Goal: Task Accomplishment & Management: Manage account settings

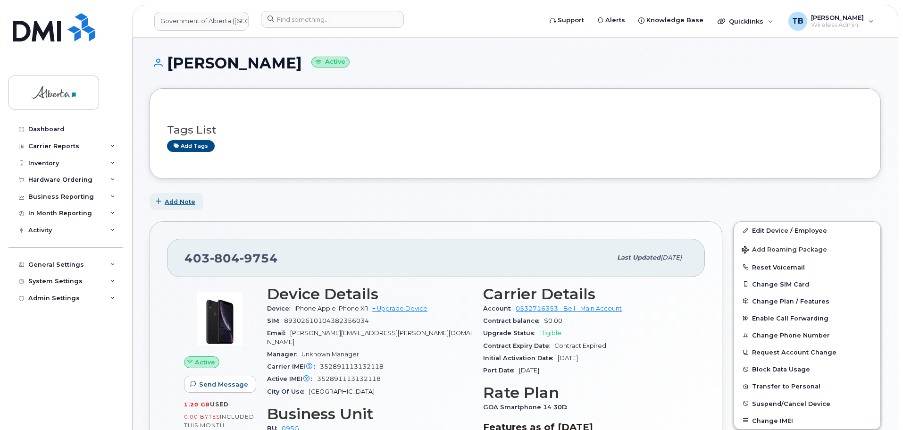
click at [176, 203] on span "Add Note" at bounding box center [180, 201] width 31 height 9
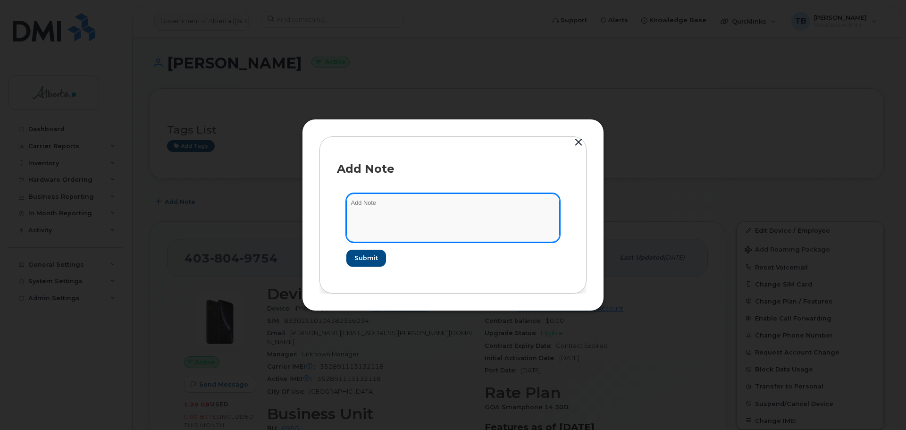
click at [375, 211] on textarea at bounding box center [452, 217] width 213 height 48
paste textarea "SCTASK0852886 Plan User Transfer - 4038049754 iPhone XR IMEI [TECHNICAL_ID] s/n…"
click at [351, 211] on textarea "SCTASK0852886 Plan User Transfer - 4038049754 iPhone XR IMEI [TECHNICAL_ID] s/n…" at bounding box center [452, 217] width 213 height 48
type textarea "SCTASK0852886 Plan User Transfer - 4038049754 iPhone XR IMEI [TECHNICAL_ID] s/n…"
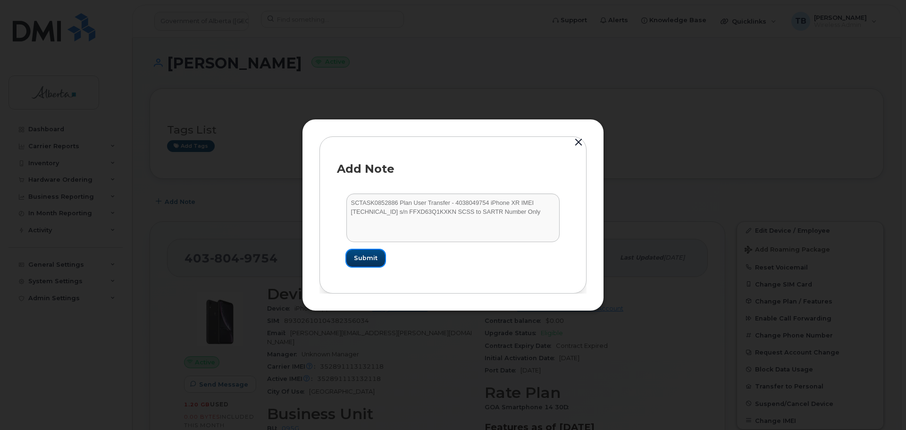
click at [365, 260] on span "Submit" at bounding box center [366, 257] width 24 height 9
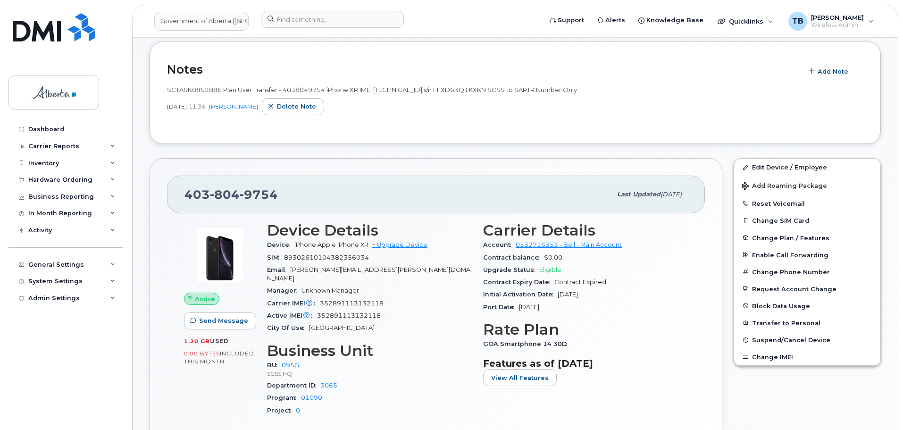
scroll to position [189, 0]
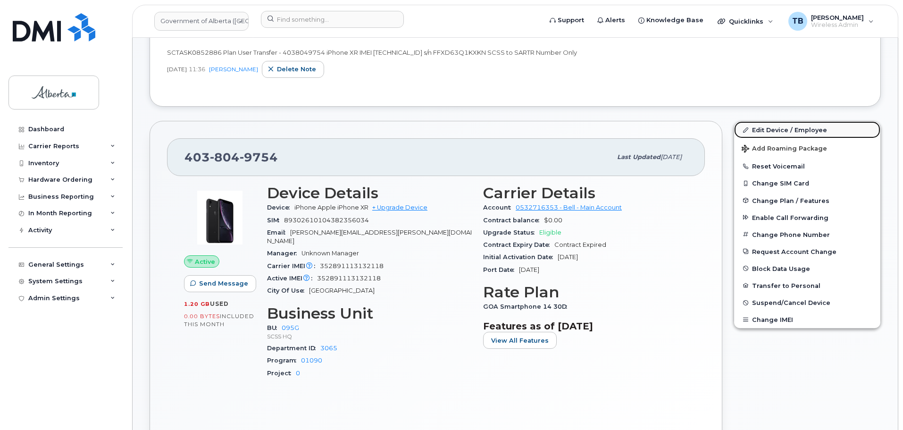
click at [778, 130] on link "Edit Device / Employee" at bounding box center [807, 129] width 146 height 17
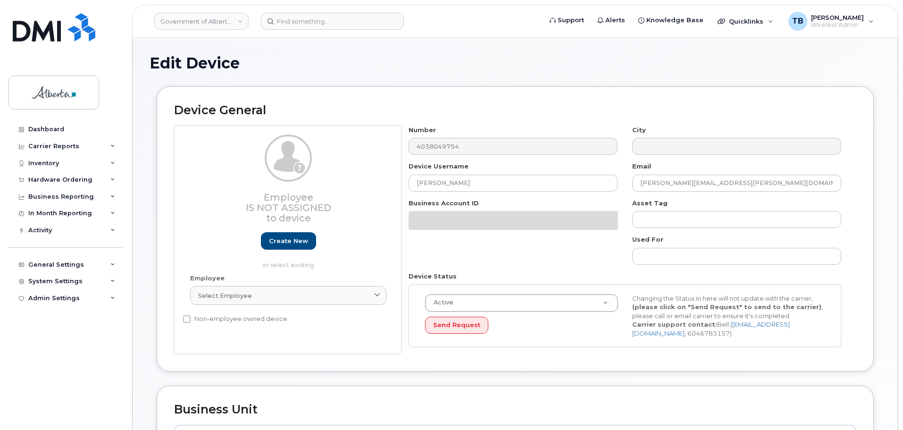
select select "4120333"
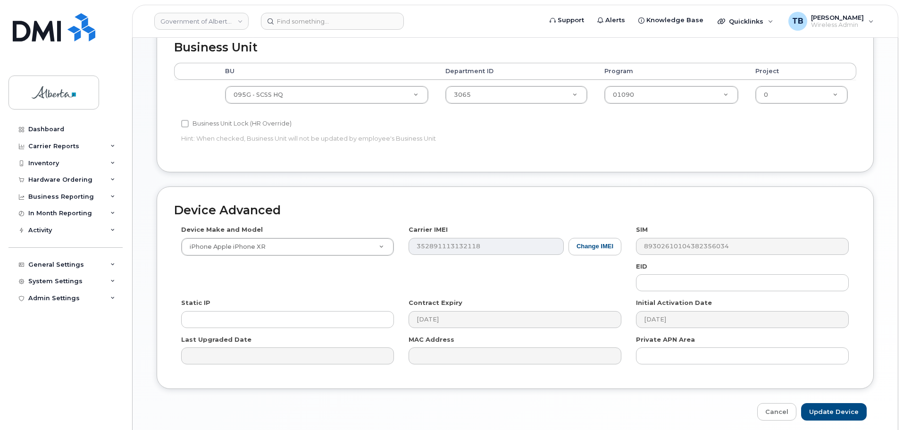
scroll to position [400, 0]
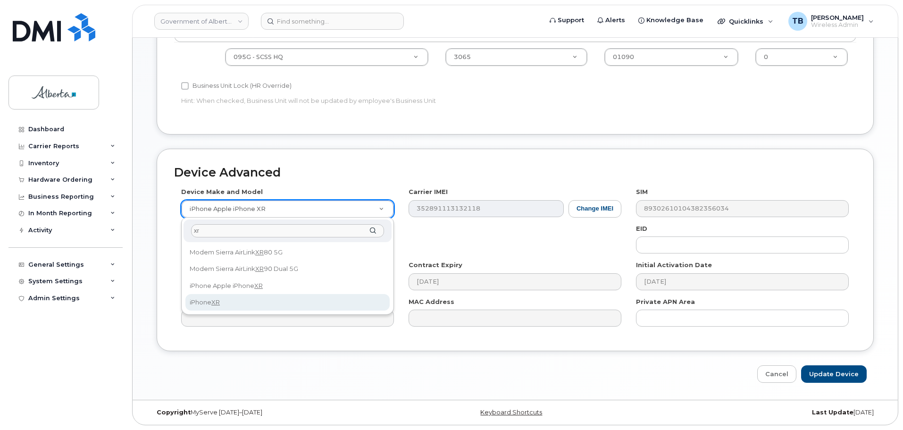
type input "xr"
select select "2558"
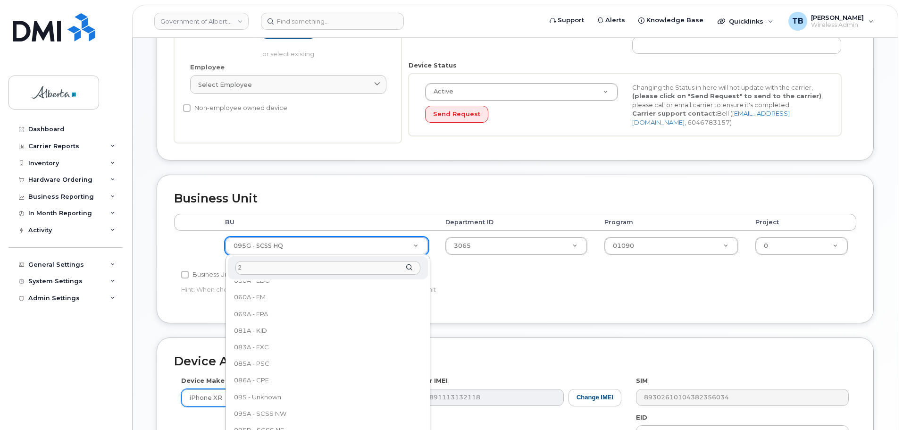
scroll to position [0, 0]
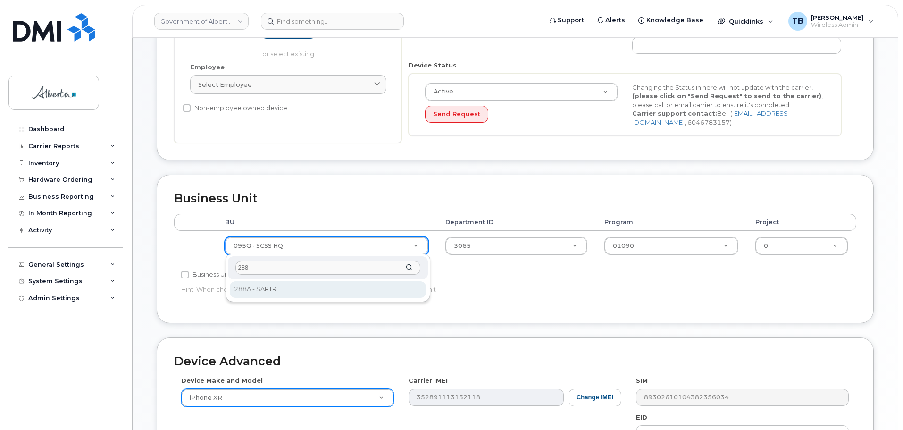
type input "288"
select select "4120332"
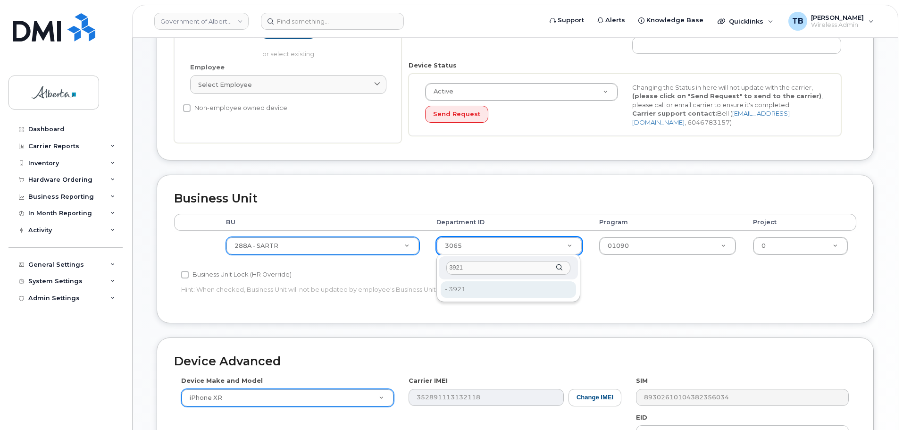
type input "3921"
type input "4752857"
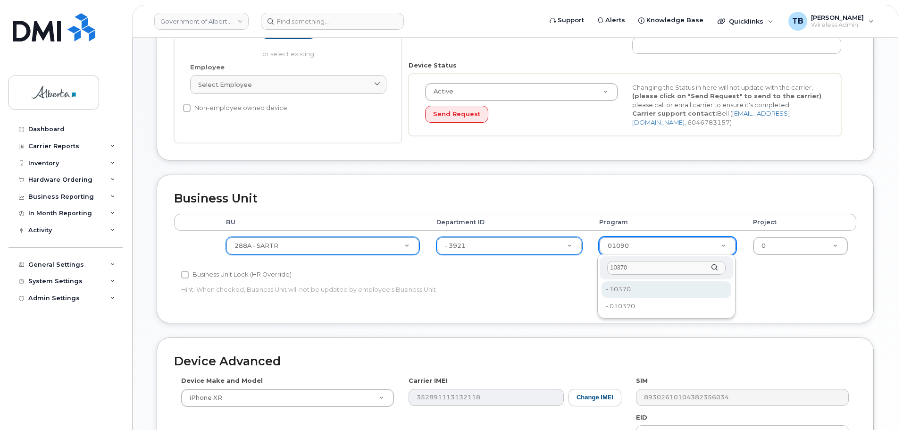
type input "10370"
type input "4753560"
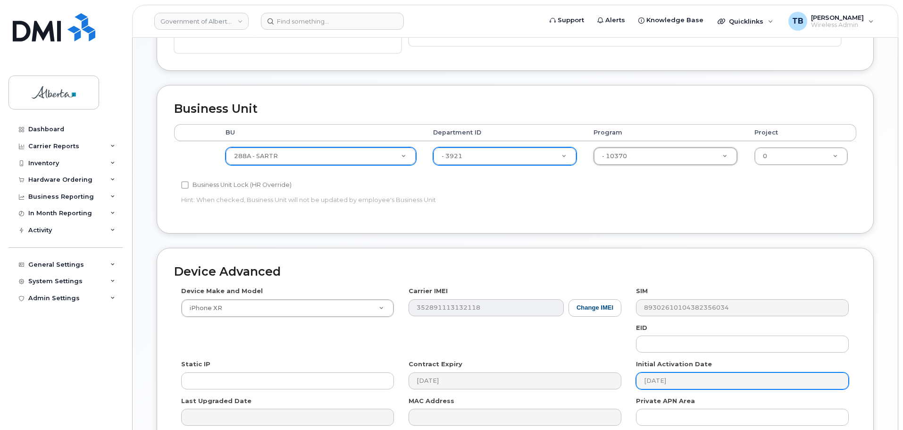
scroll to position [400, 0]
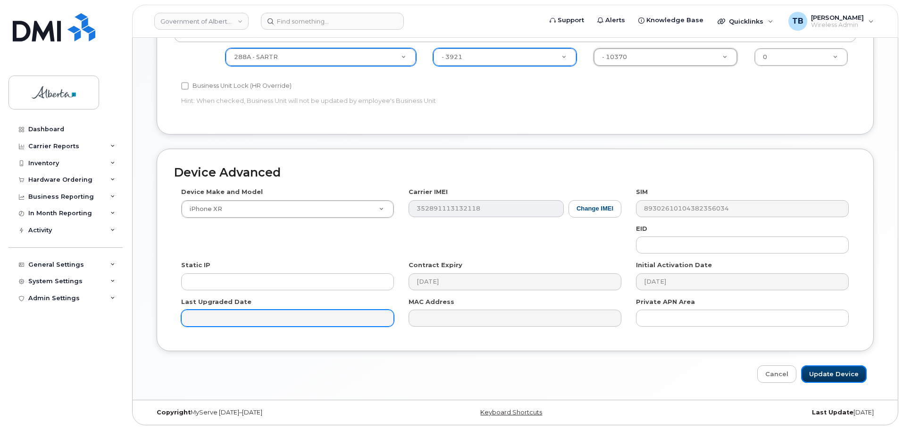
click at [848, 368] on input "Update Device" at bounding box center [834, 373] width 66 height 17
type input "Saving..."
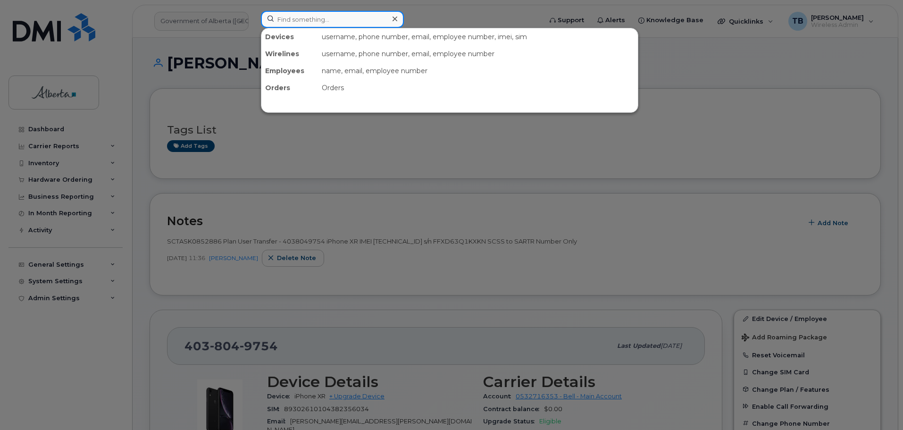
click at [282, 17] on input at bounding box center [332, 19] width 143 height 17
paste input "7802358927"
type input "7802358927"
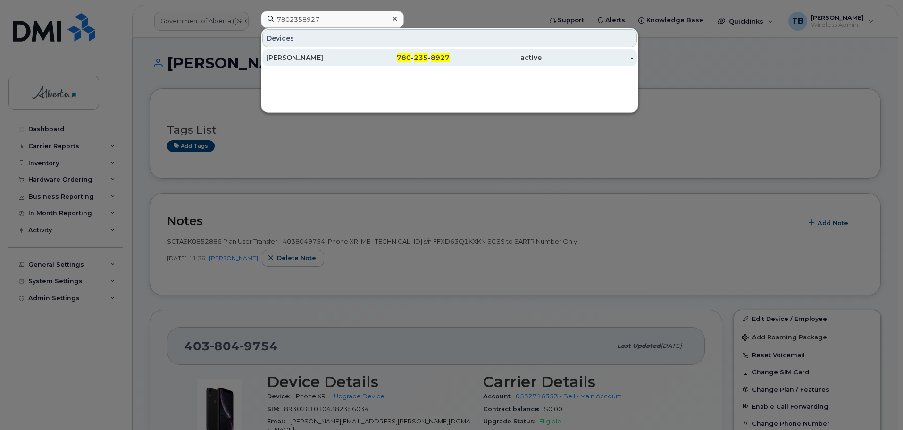
click at [284, 61] on div "Vanessa Stewart" at bounding box center [312, 57] width 92 height 9
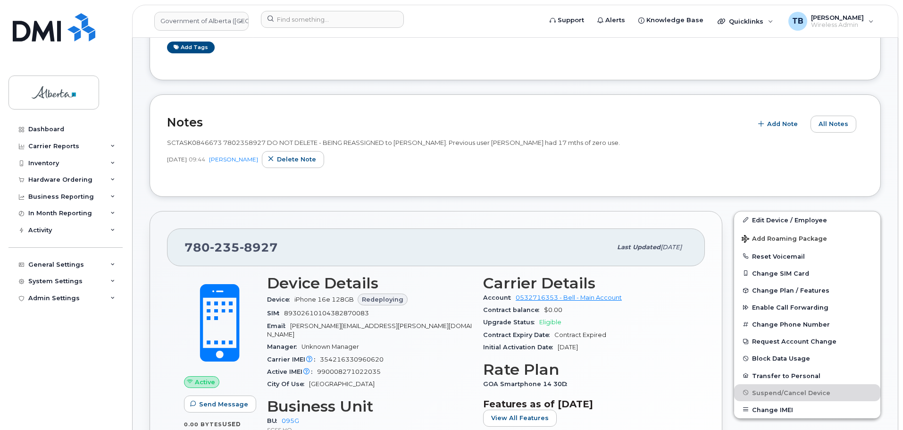
scroll to position [189, 0]
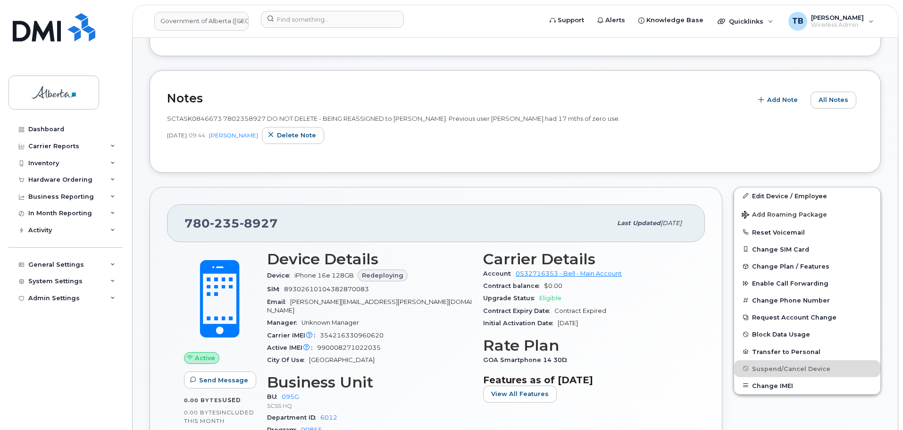
click at [193, 120] on span "SCTASK0846673 7802358927 DO NOT DELETE - BEING REASSIGNED to Vanessa Stewart. P…" at bounding box center [393, 119] width 453 height 8
copy span "SCTASK0846673"
drag, startPoint x: 244, startPoint y: 210, endPoint x: 251, endPoint y: 216, distance: 9.0
click at [244, 210] on div "780 235 8927 Last updated Sep 18, 2025" at bounding box center [436, 223] width 538 height 38
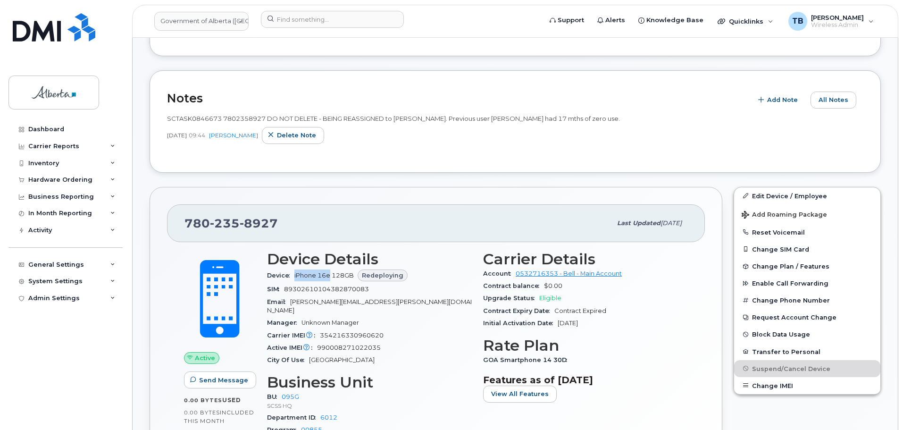
drag, startPoint x: 294, startPoint y: 276, endPoint x: 330, endPoint y: 275, distance: 35.9
click at [330, 275] on div "Device iPhone 16e 128GB Redeploying" at bounding box center [369, 276] width 205 height 16
copy span "iPhone 16e"
click at [332, 332] on span "354216330960620" at bounding box center [352, 335] width 64 height 7
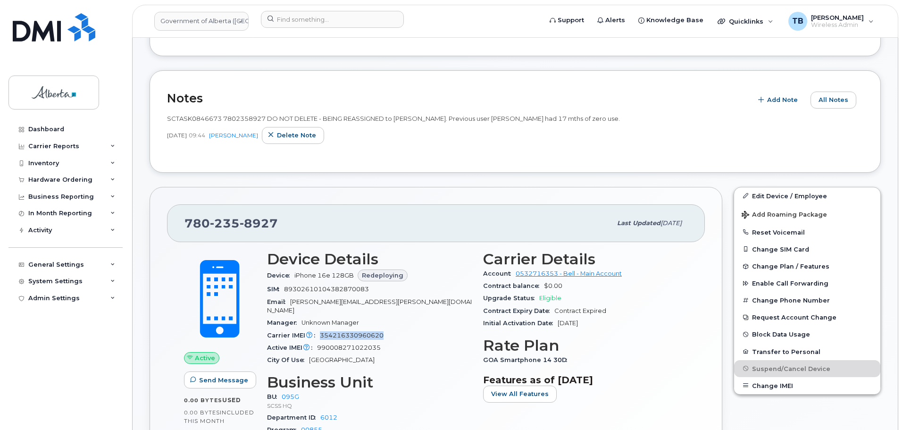
copy span "354216330960620"
click at [197, 120] on span "SCTASK0846673 7802358927 DO NOT DELETE - BEING REASSIGNED to Vanessa Stewart. P…" at bounding box center [393, 119] width 453 height 8
copy span "SCTASK0846673"
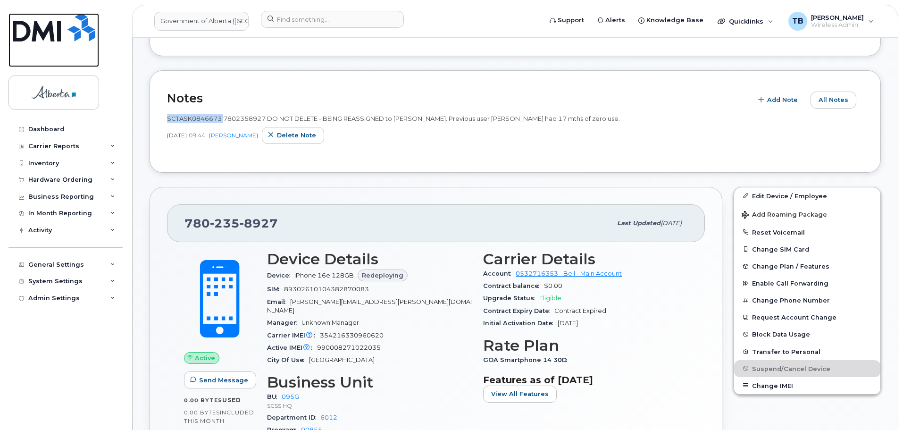
click at [45, 28] on img at bounding box center [54, 27] width 83 height 28
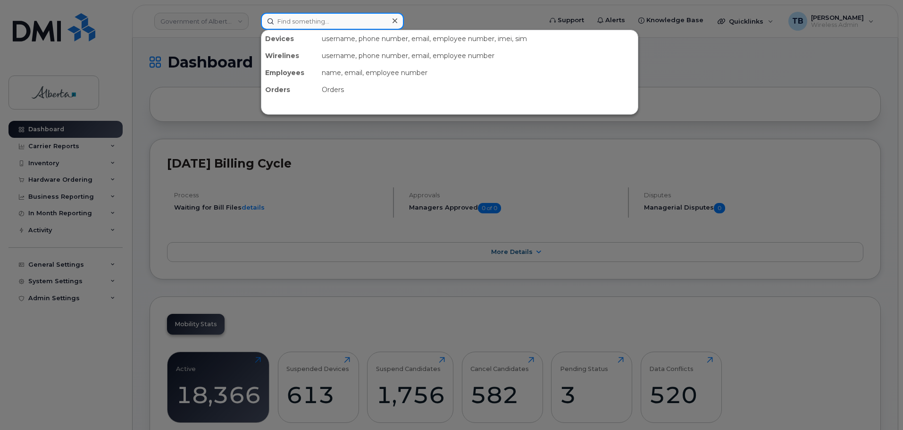
click at [315, 23] on input at bounding box center [332, 21] width 143 height 17
paste input "7802333634"
type input "7802333634"
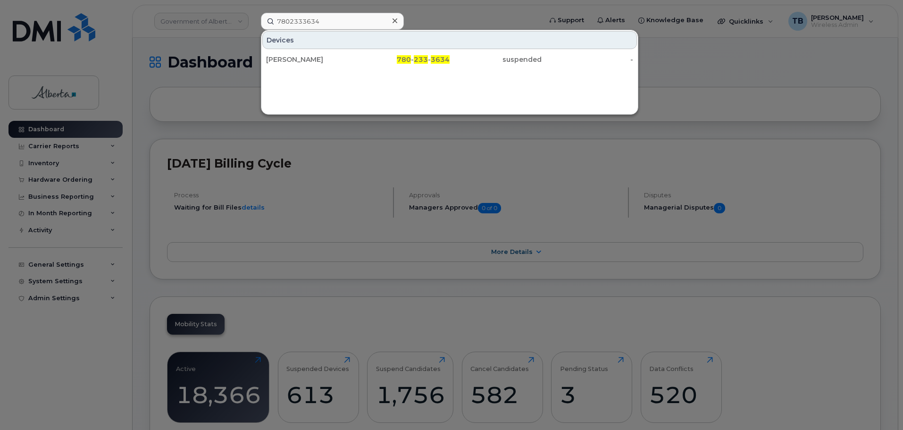
drag, startPoint x: 295, startPoint y: 56, endPoint x: 392, endPoint y: 94, distance: 103.4
click at [294, 58] on div "[PERSON_NAME]" at bounding box center [312, 59] width 92 height 9
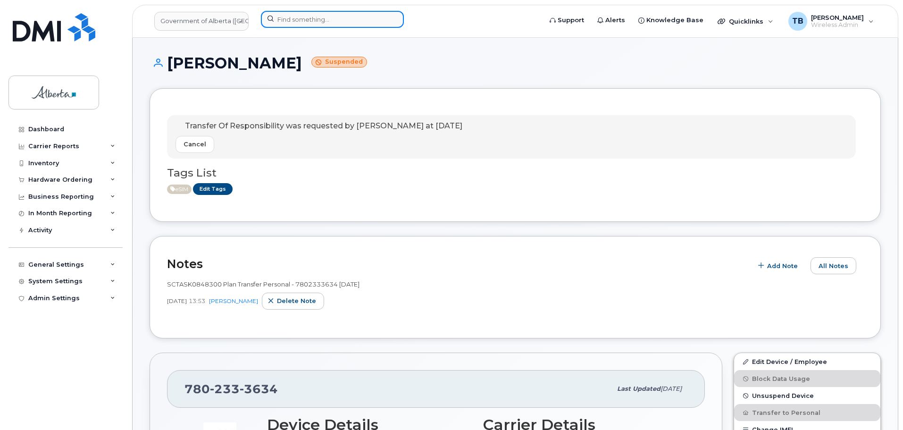
click at [310, 26] on input at bounding box center [332, 19] width 143 height 17
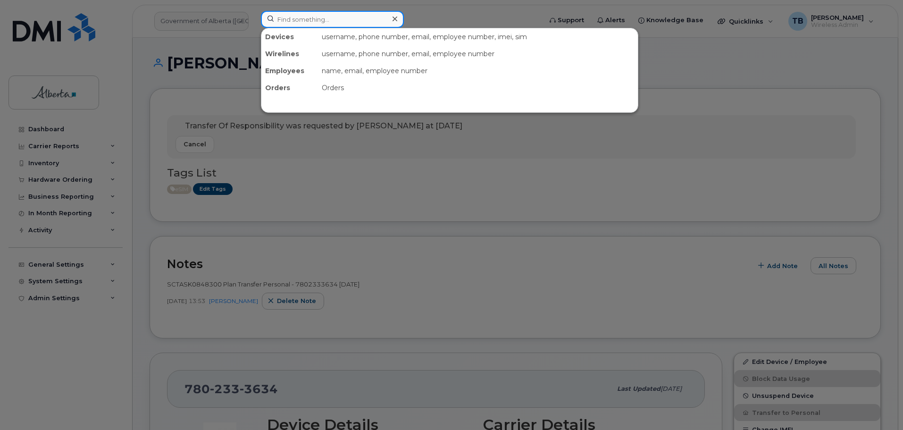
paste input "[PERSON_NAME]"
type input "[PERSON_NAME]"
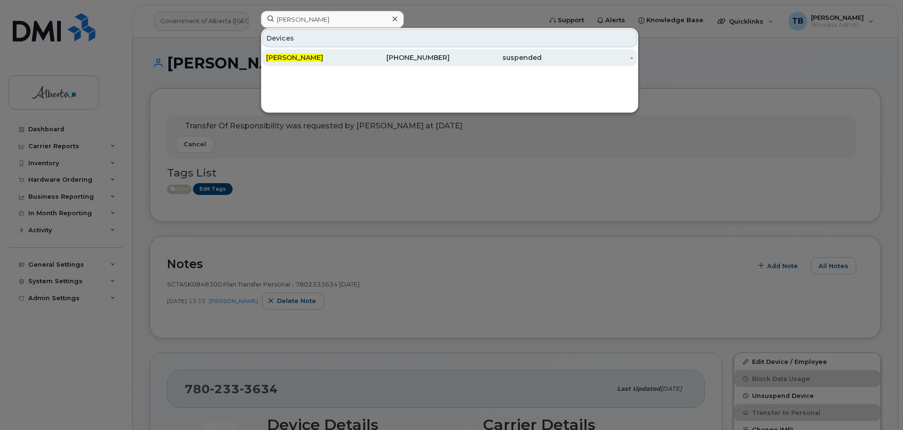
click at [299, 59] on span "[PERSON_NAME]" at bounding box center [294, 57] width 57 height 8
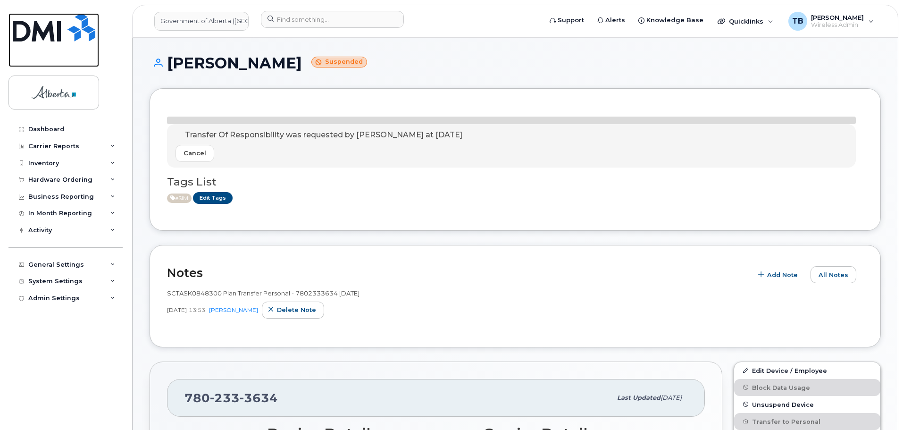
click at [18, 17] on img at bounding box center [54, 27] width 83 height 28
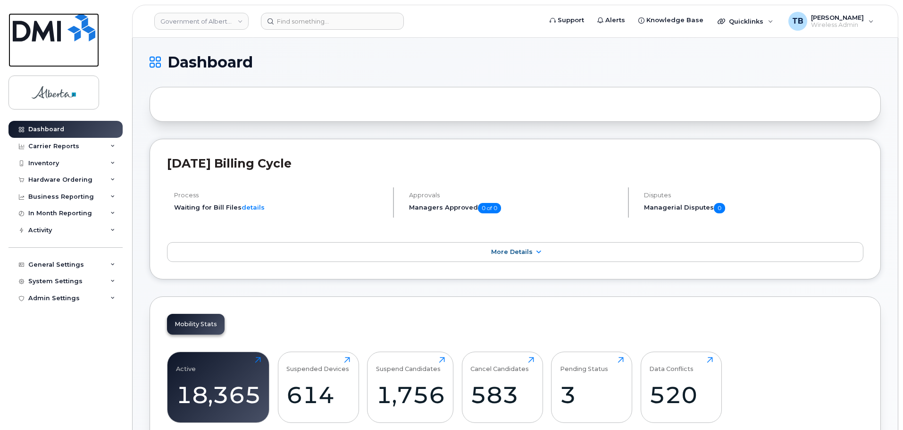
click at [56, 34] on img at bounding box center [54, 27] width 83 height 28
